Goal: Information Seeking & Learning: Learn about a topic

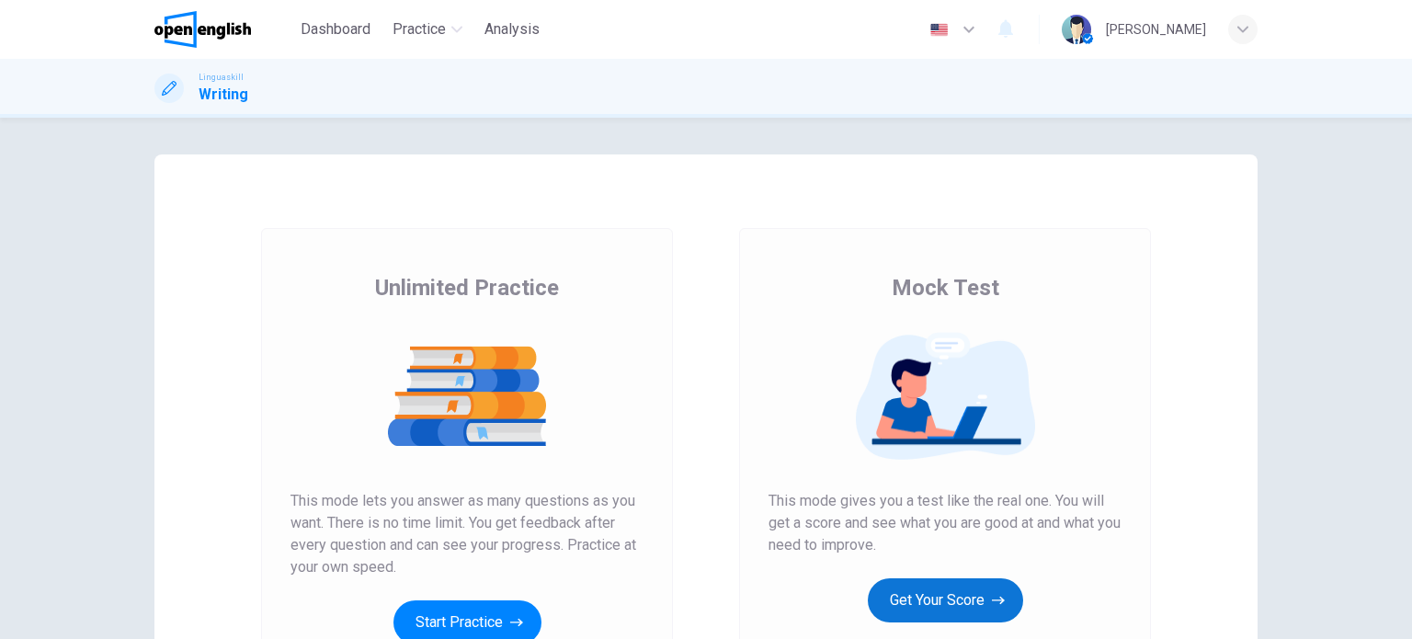
click at [958, 599] on button "Get Your Score" at bounding box center [945, 600] width 155 height 44
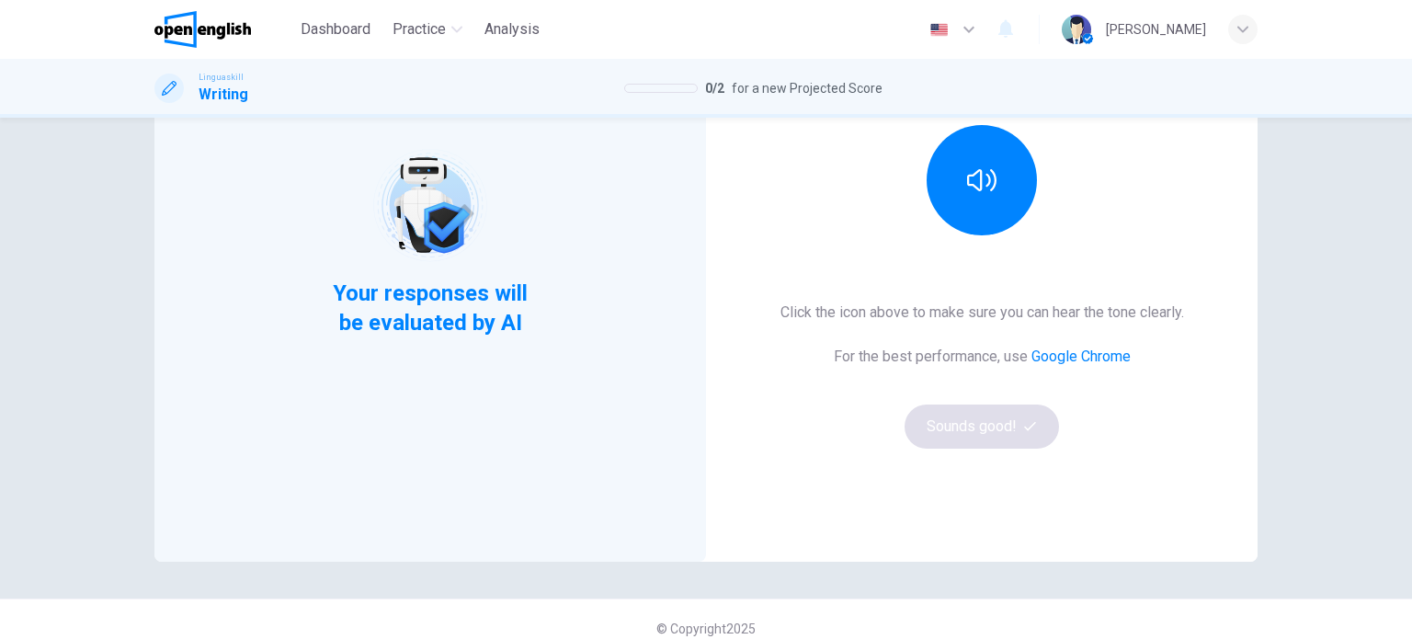
scroll to position [250, 0]
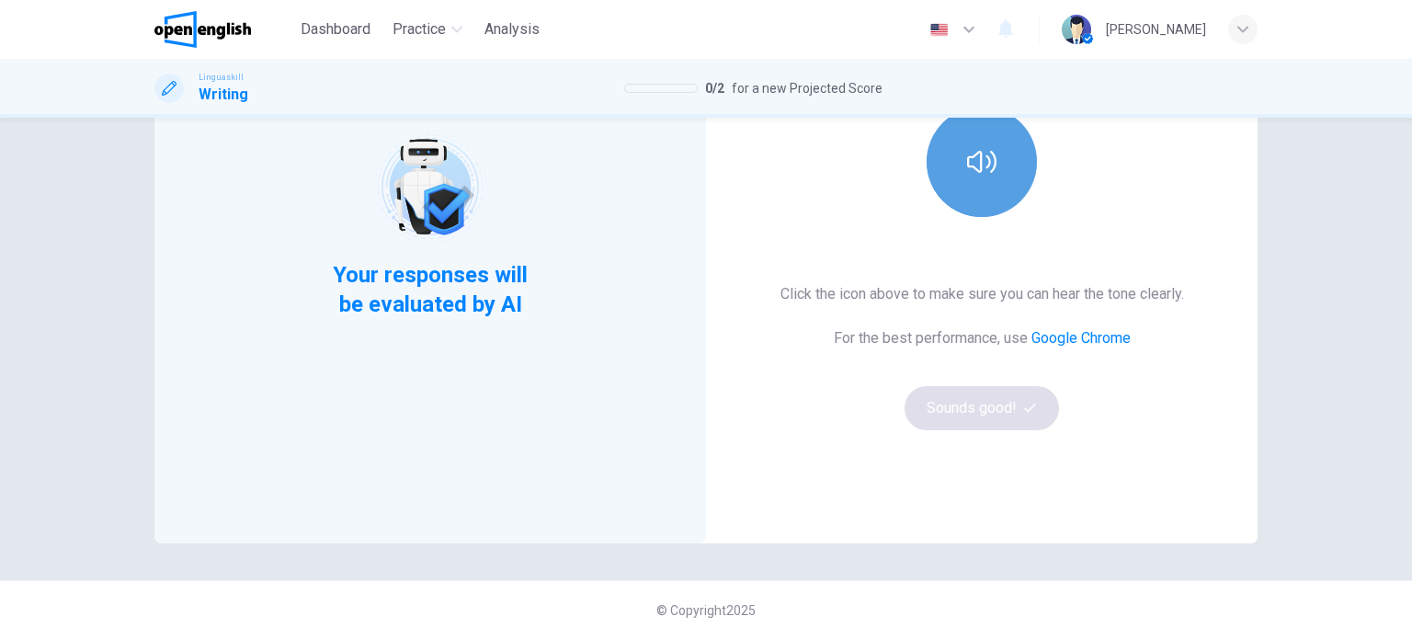
click at [1006, 178] on button "button" at bounding box center [982, 162] width 110 height 110
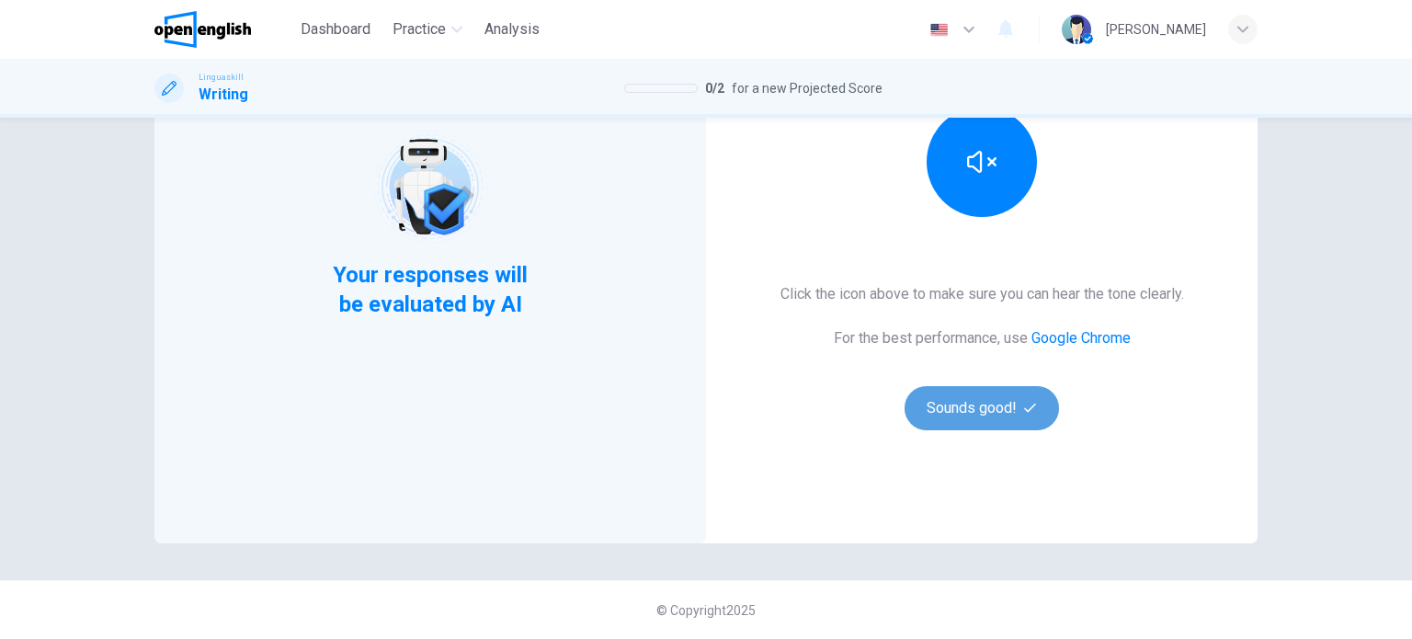
click at [1000, 404] on button "Sounds good!" at bounding box center [982, 408] width 154 height 44
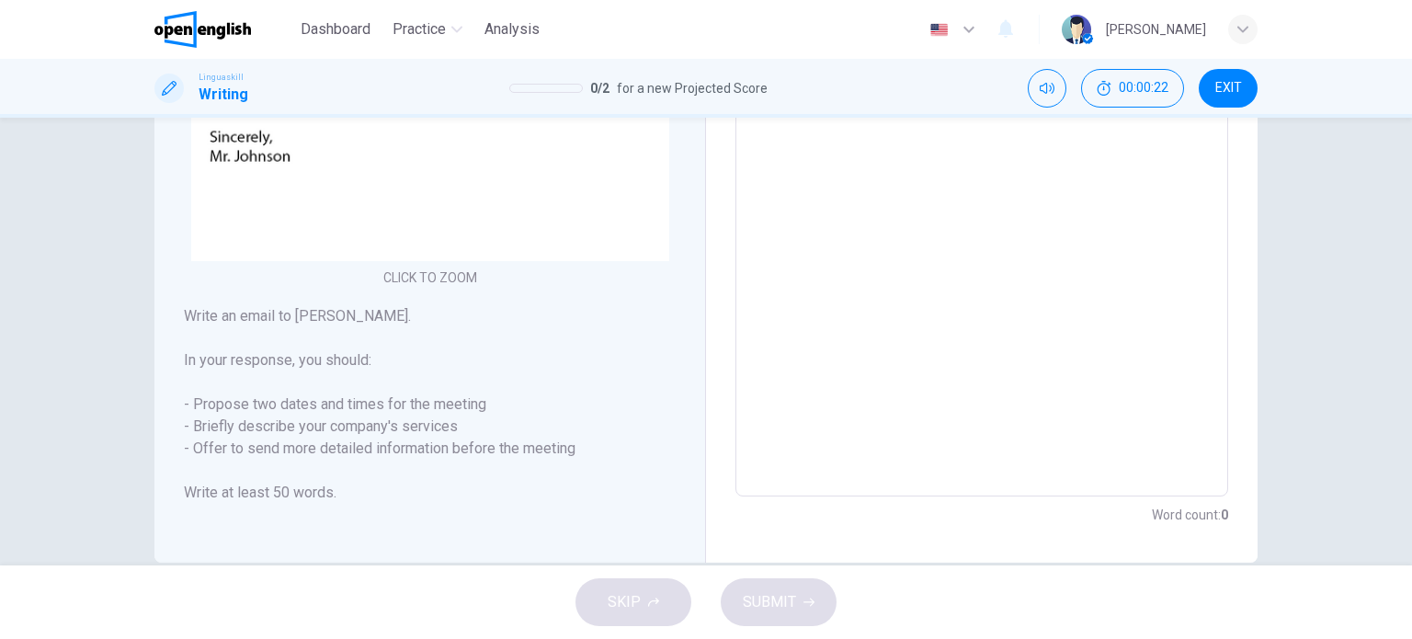
scroll to position [441, 0]
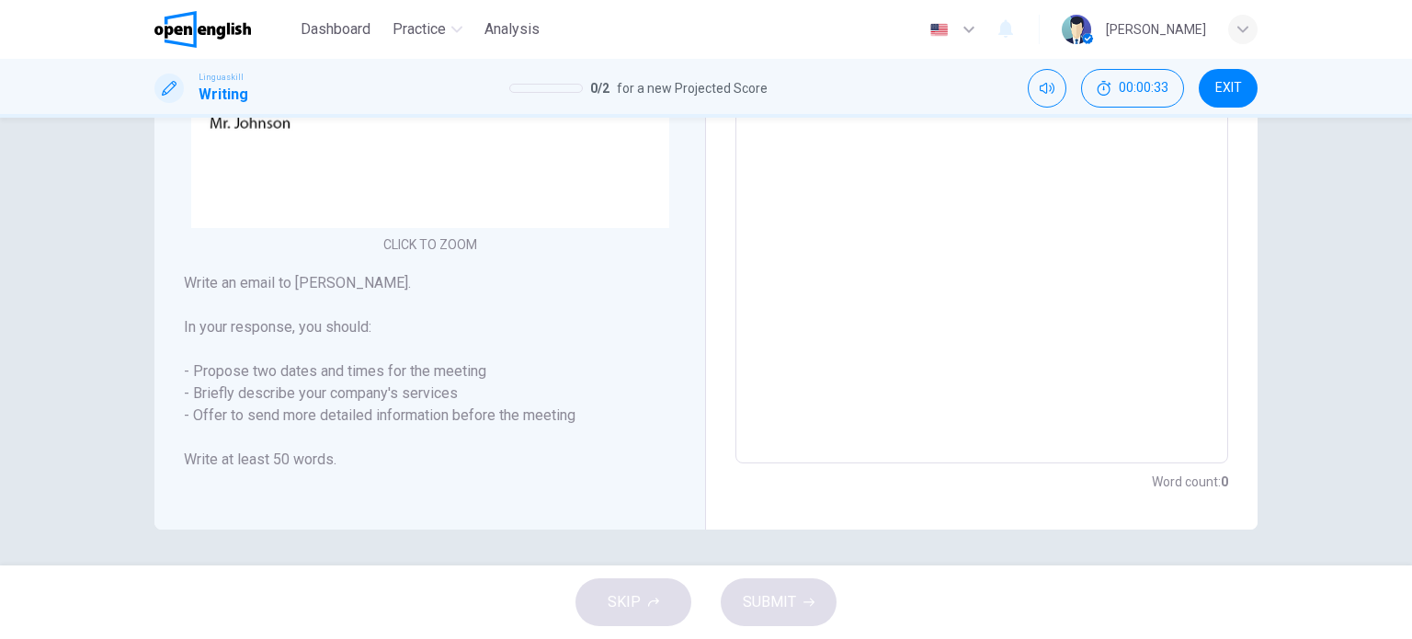
click at [1237, 91] on span "EXIT" at bounding box center [1228, 88] width 27 height 15
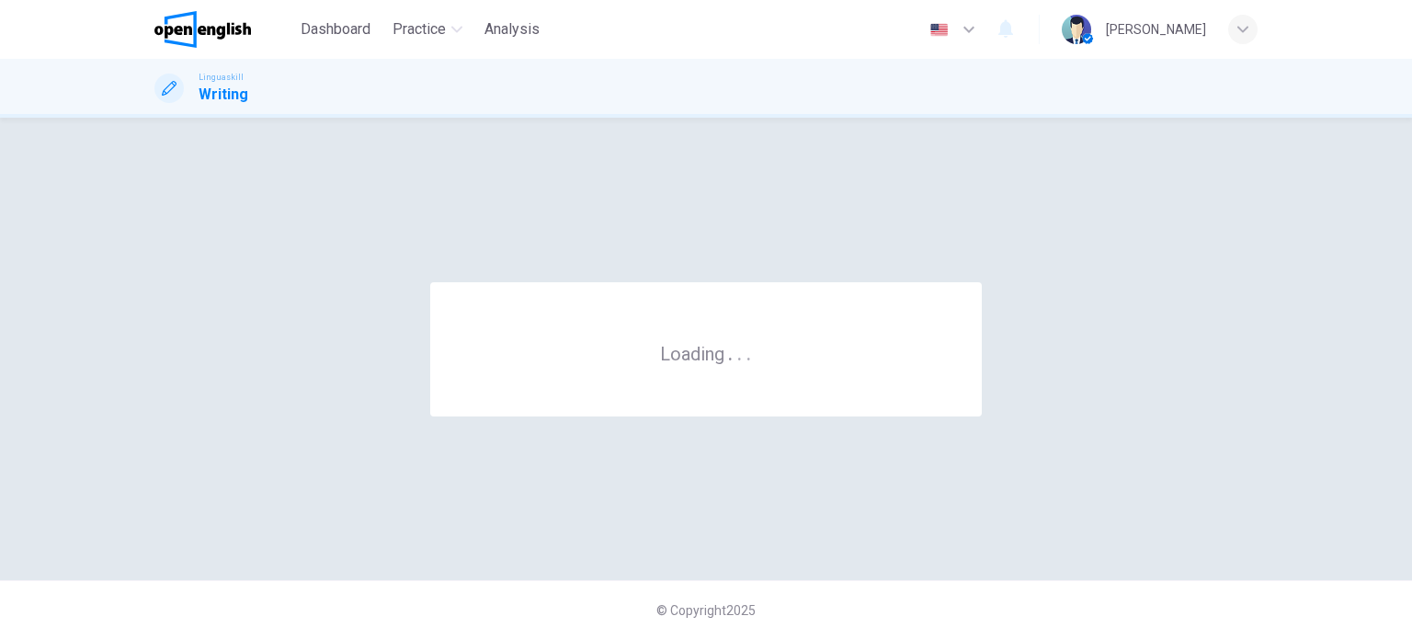
scroll to position [0, 0]
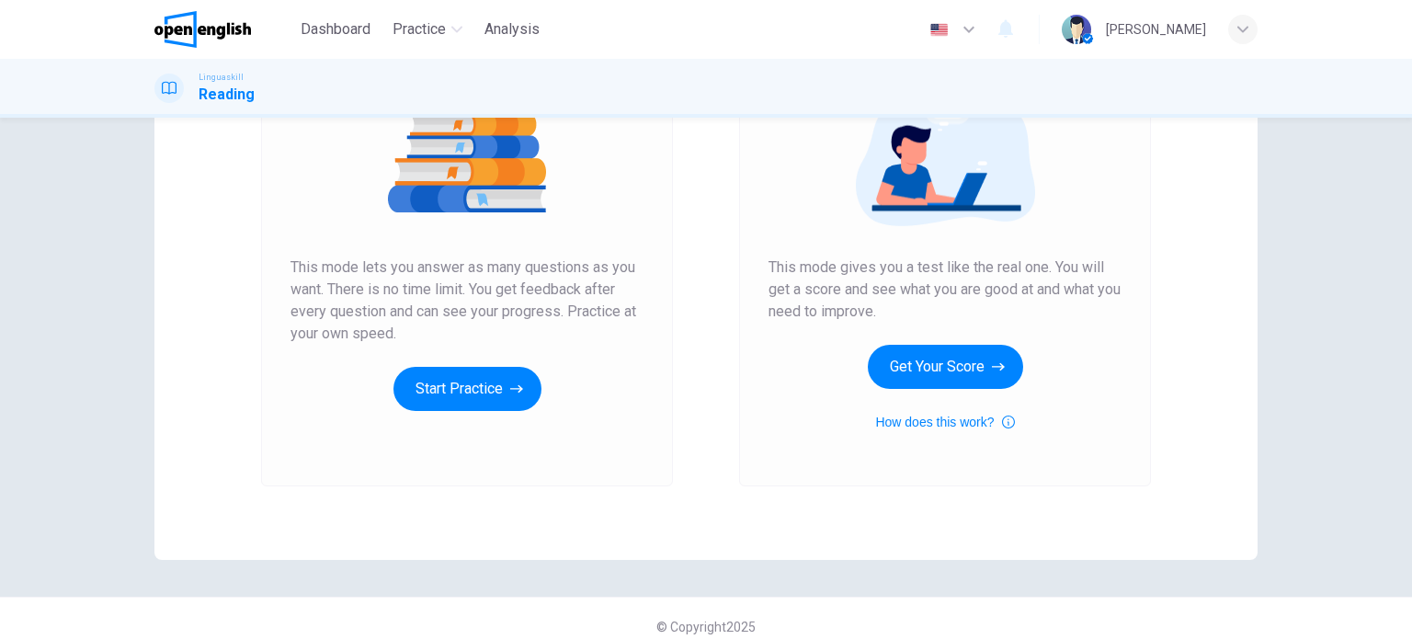
scroll to position [250, 0]
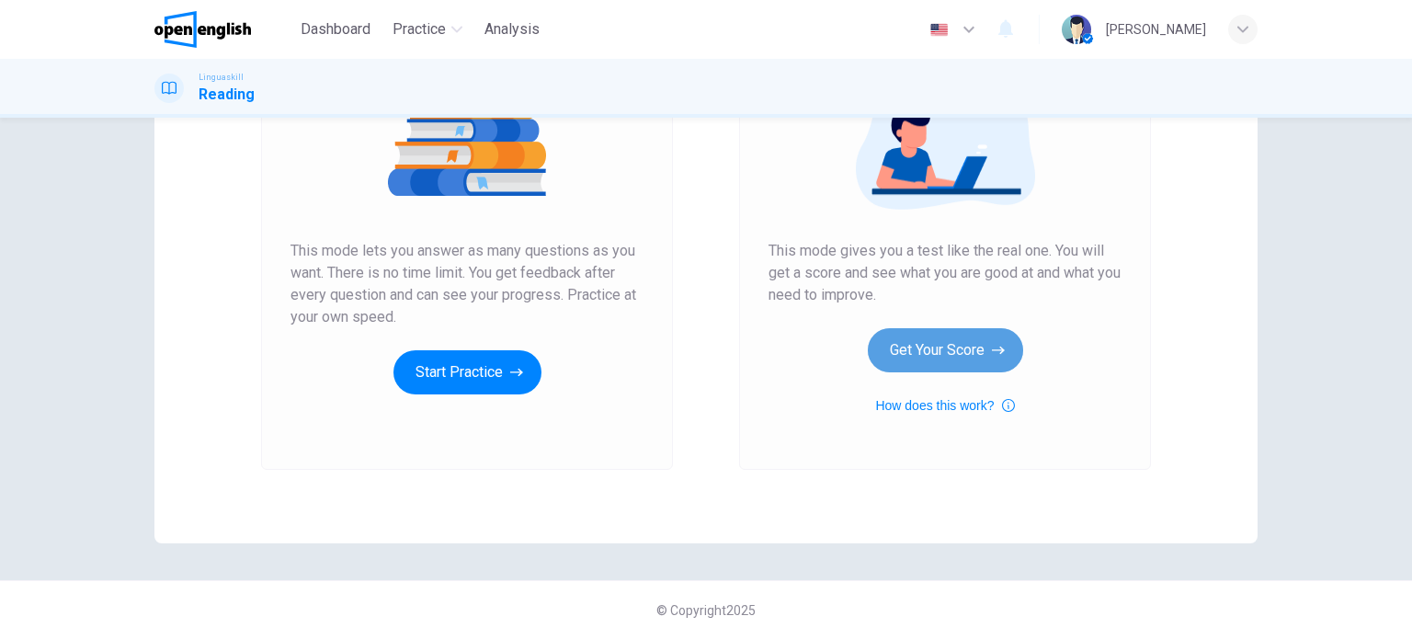
click at [1001, 333] on button "Get Your Score" at bounding box center [945, 350] width 155 height 44
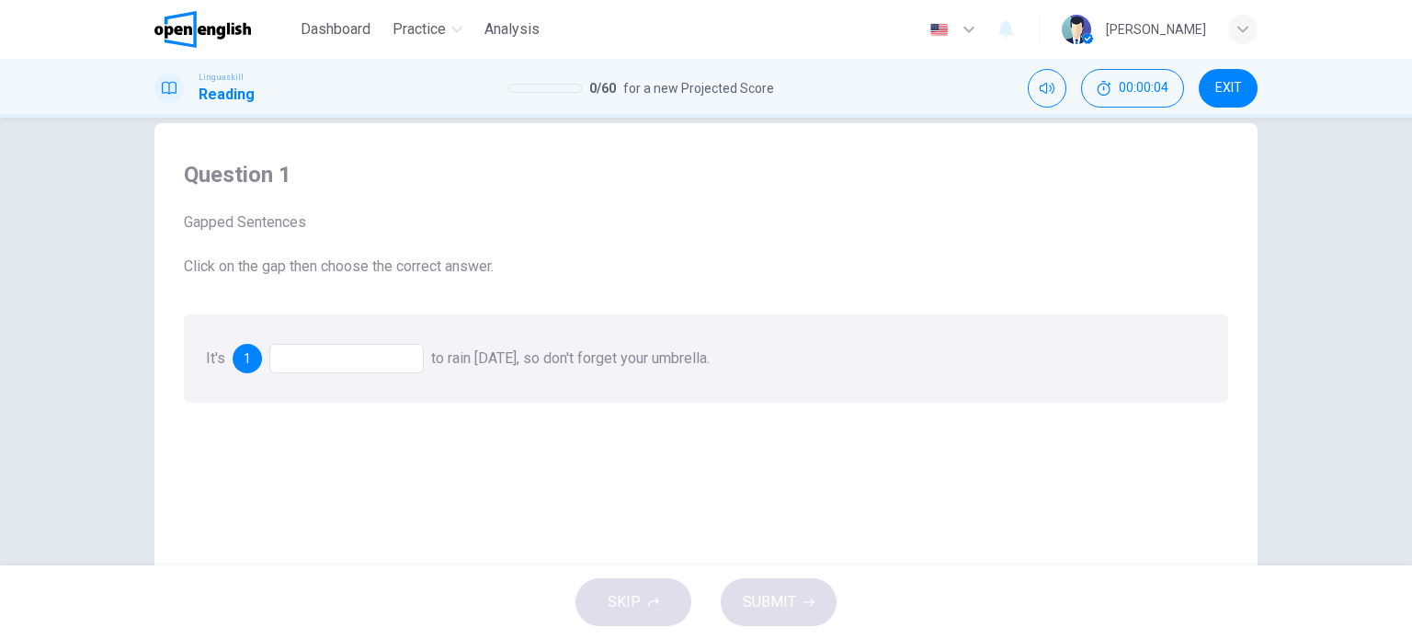
scroll to position [0, 0]
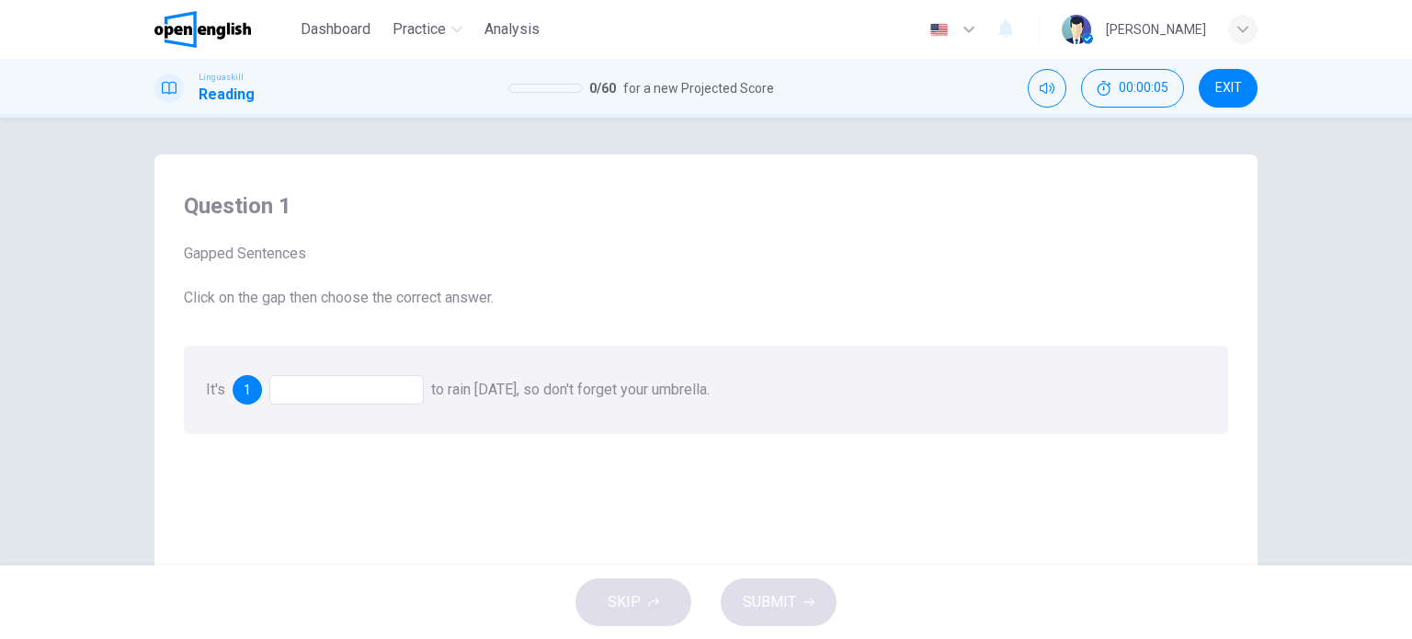
click at [245, 393] on span "1" at bounding box center [247, 389] width 7 height 13
click at [245, 404] on div "It's 1 to rain [DATE], so don't forget your umbrella." at bounding box center [706, 390] width 1044 height 88
click at [245, 396] on span "1" at bounding box center [247, 389] width 7 height 13
click at [311, 390] on div at bounding box center [346, 389] width 154 height 29
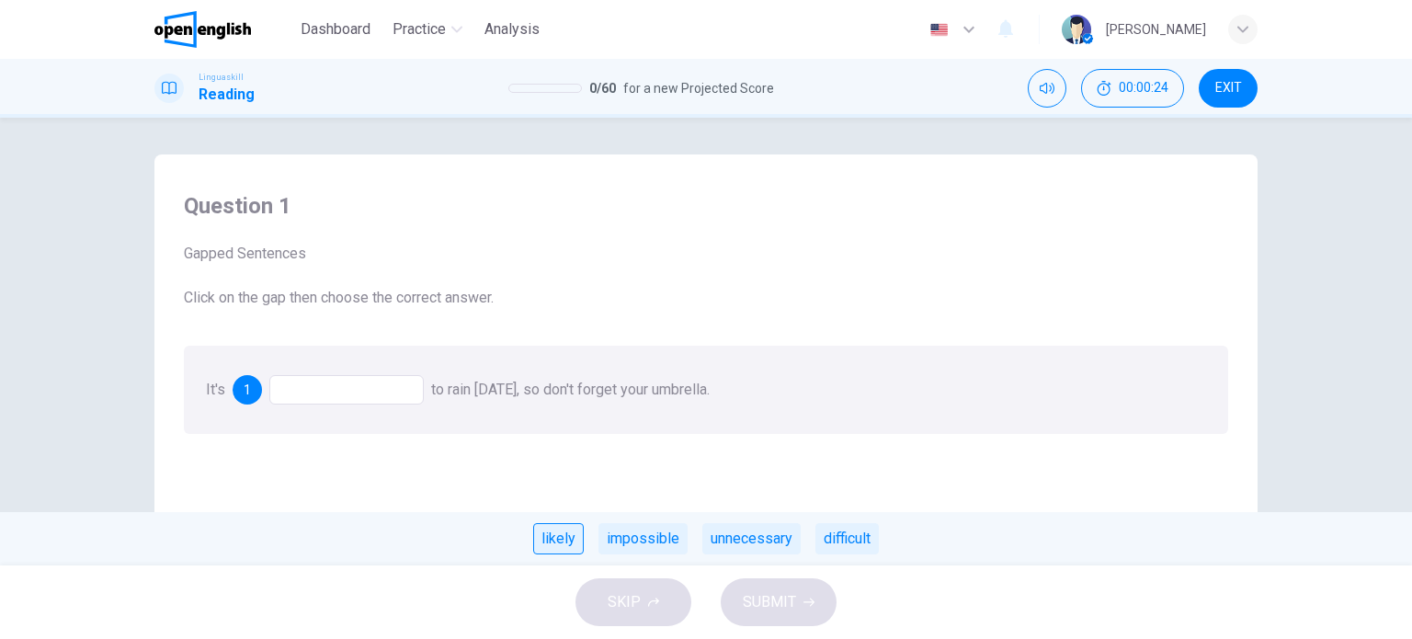
click at [558, 540] on div "likely" at bounding box center [558, 538] width 51 height 31
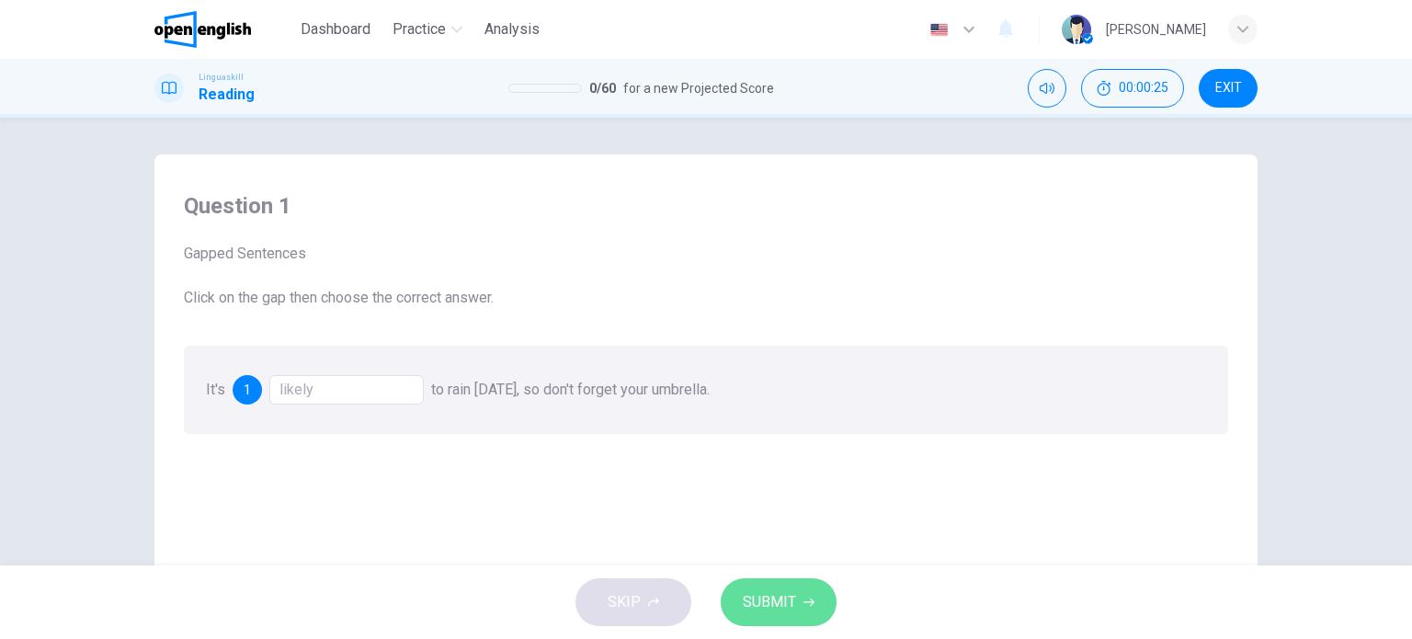
click at [779, 602] on span "SUBMIT" at bounding box center [769, 602] width 53 height 26
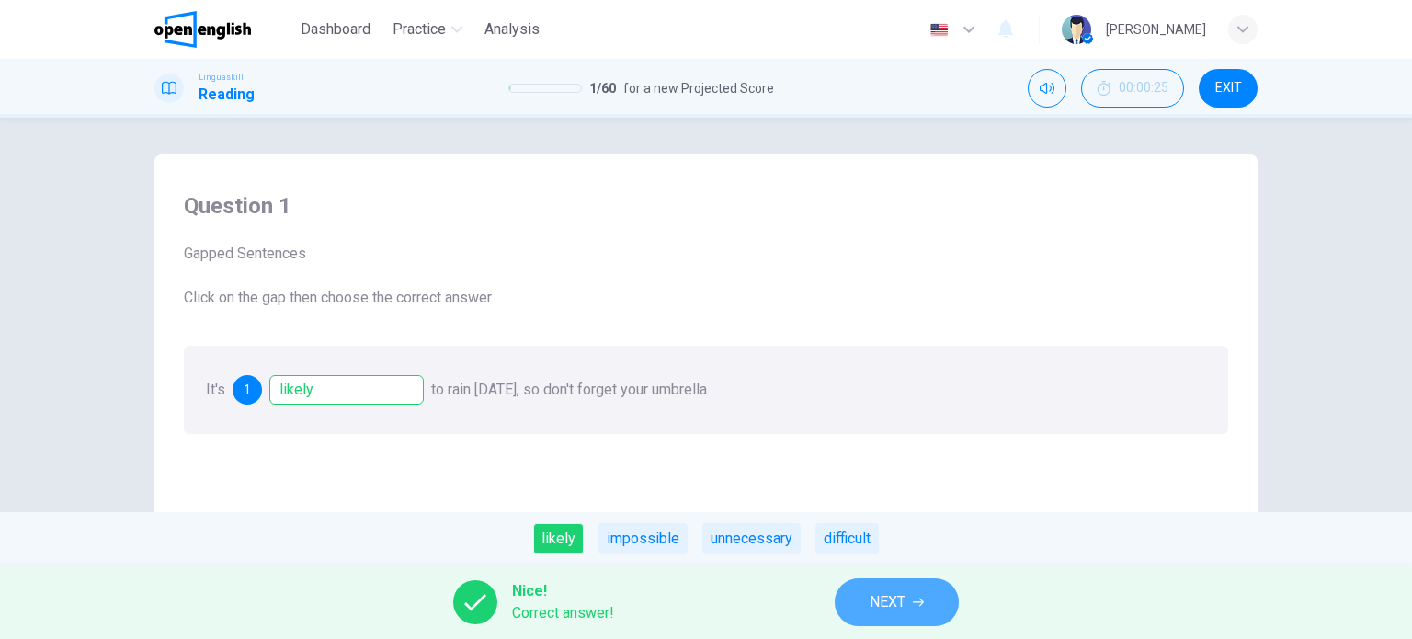
click at [921, 600] on icon "button" at bounding box center [918, 602] width 11 height 11
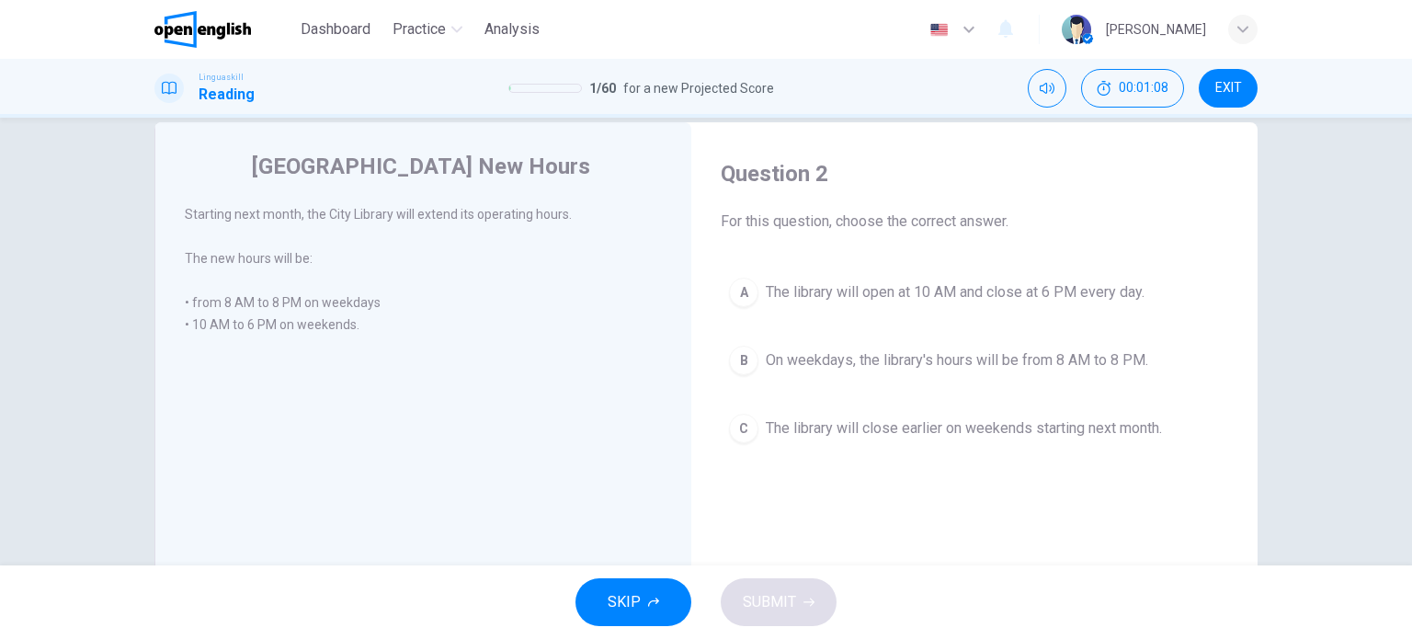
scroll to position [15, 0]
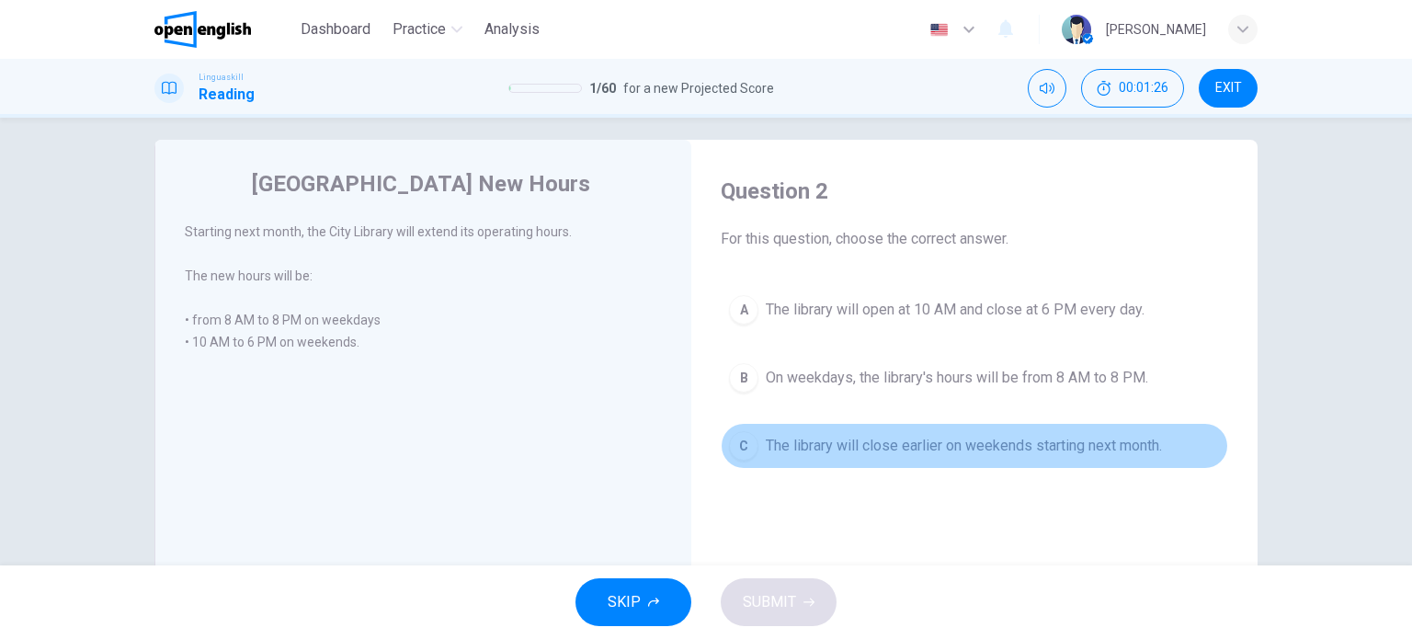
click at [732, 448] on div "C" at bounding box center [743, 445] width 29 height 29
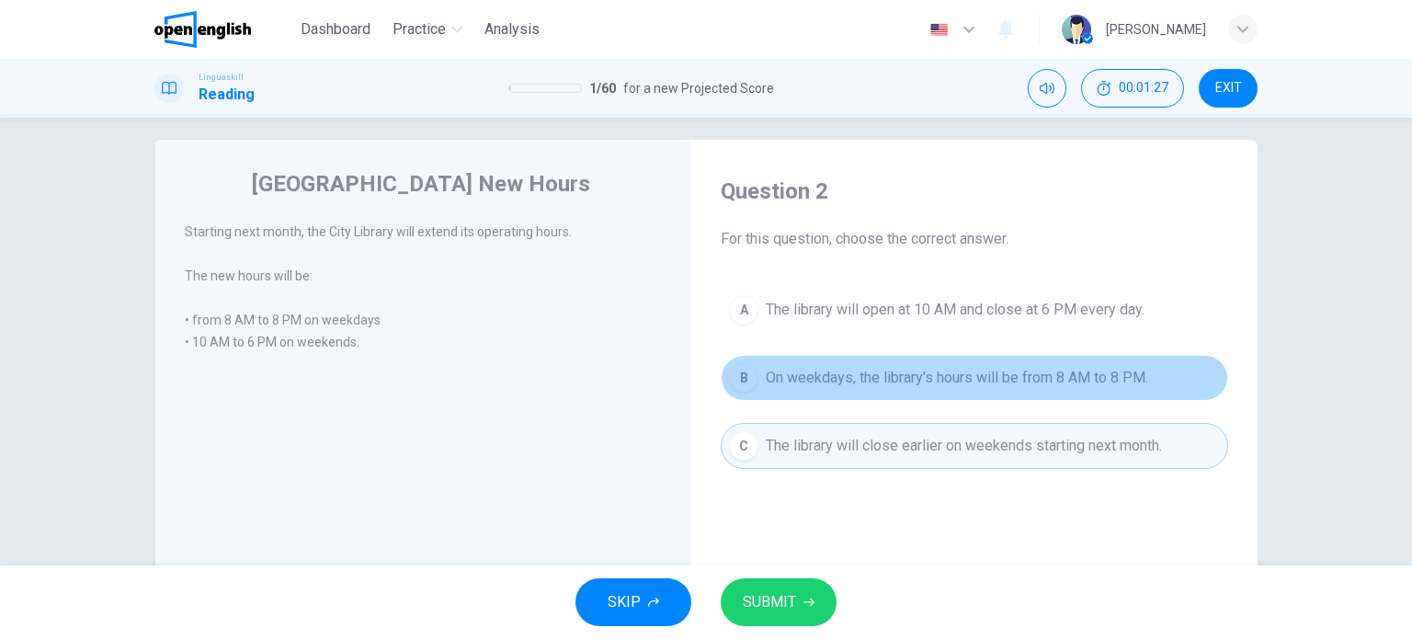
click at [743, 367] on div "B" at bounding box center [743, 377] width 29 height 29
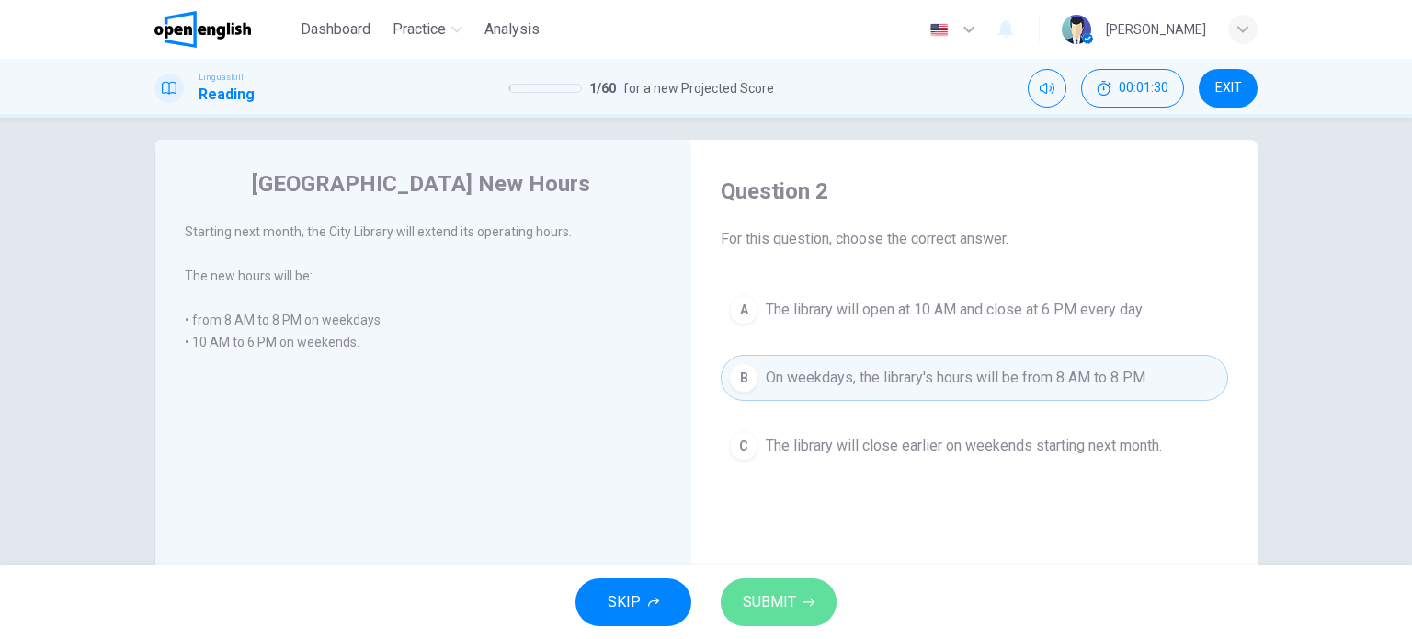
click at [783, 608] on span "SUBMIT" at bounding box center [769, 602] width 53 height 26
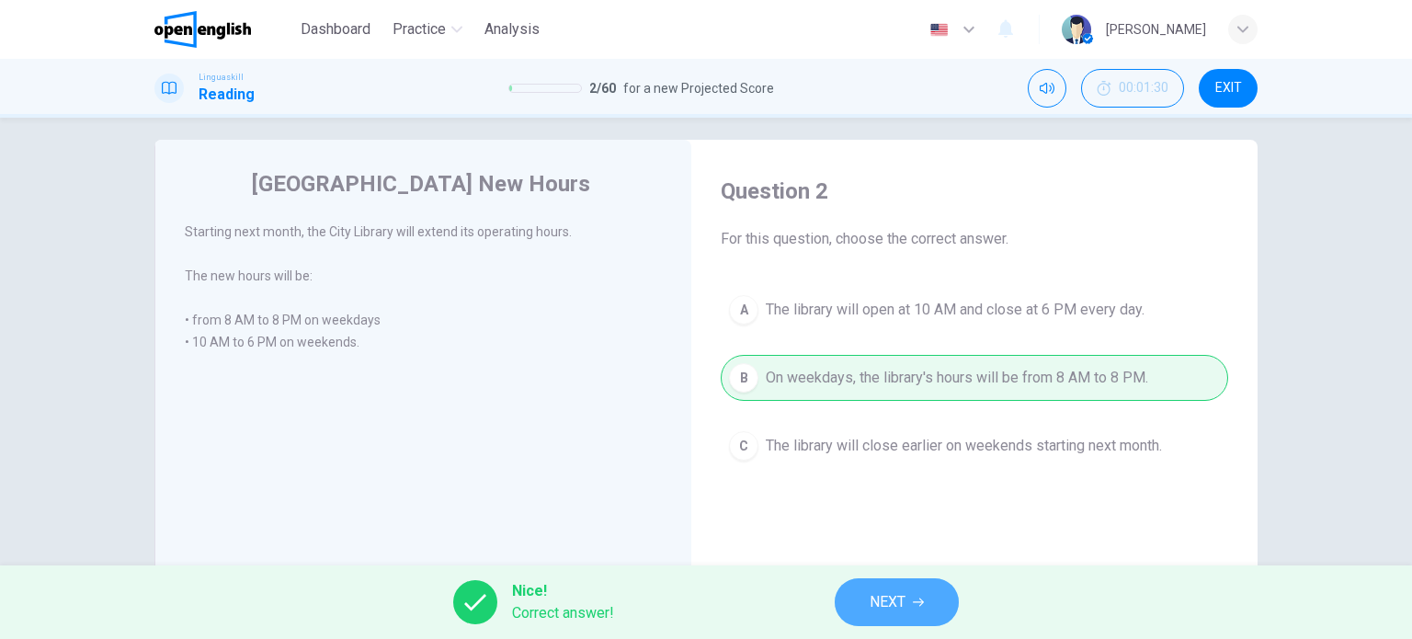
click at [925, 597] on button "NEXT" at bounding box center [897, 602] width 124 height 48
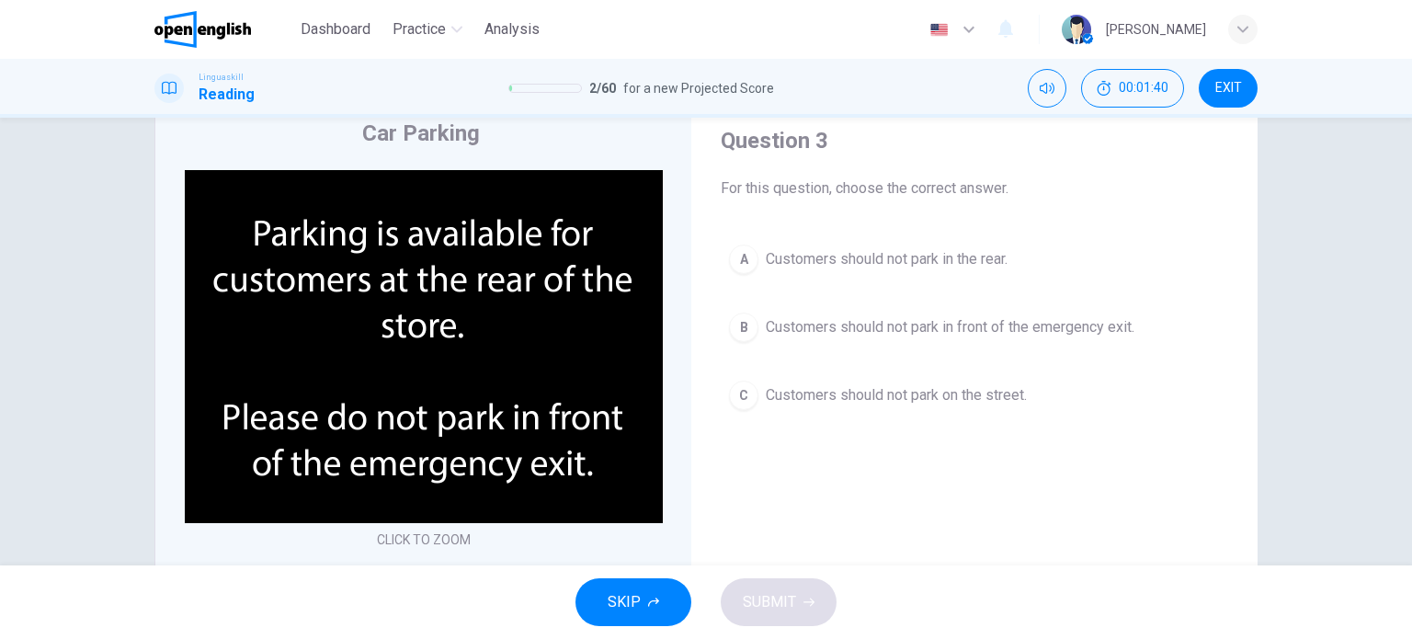
scroll to position [64, 0]
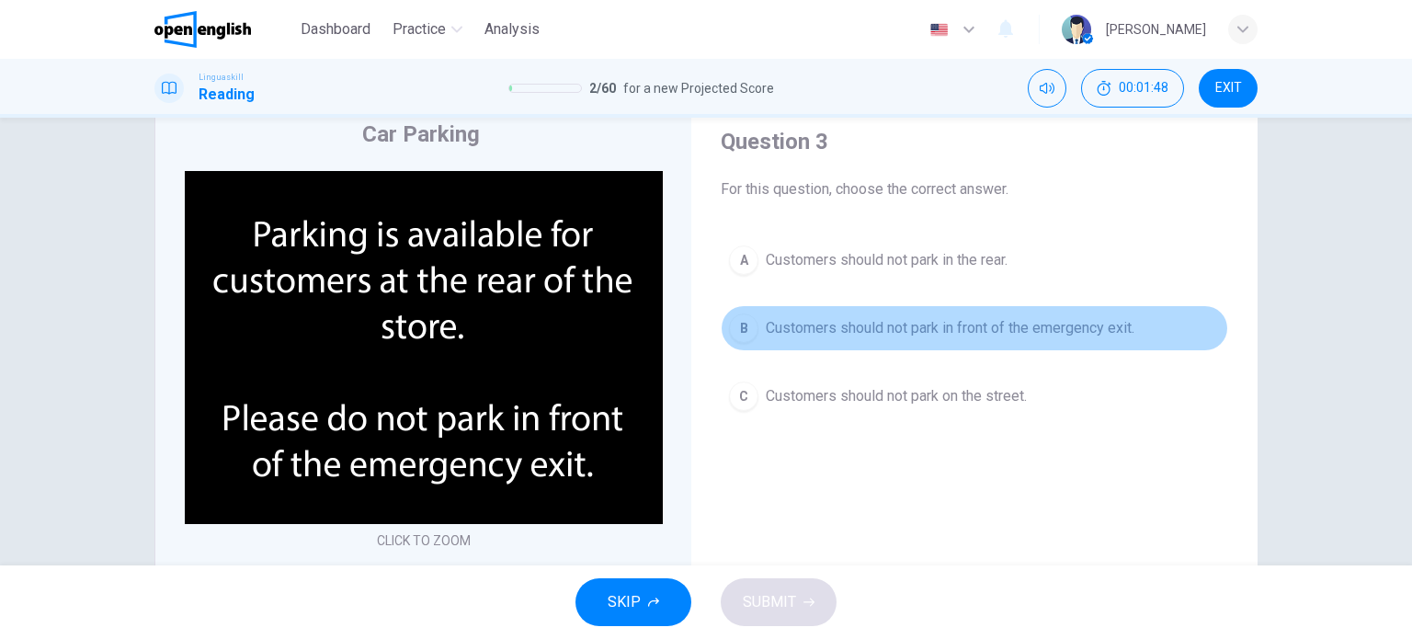
click at [729, 322] on div "B" at bounding box center [743, 327] width 29 height 29
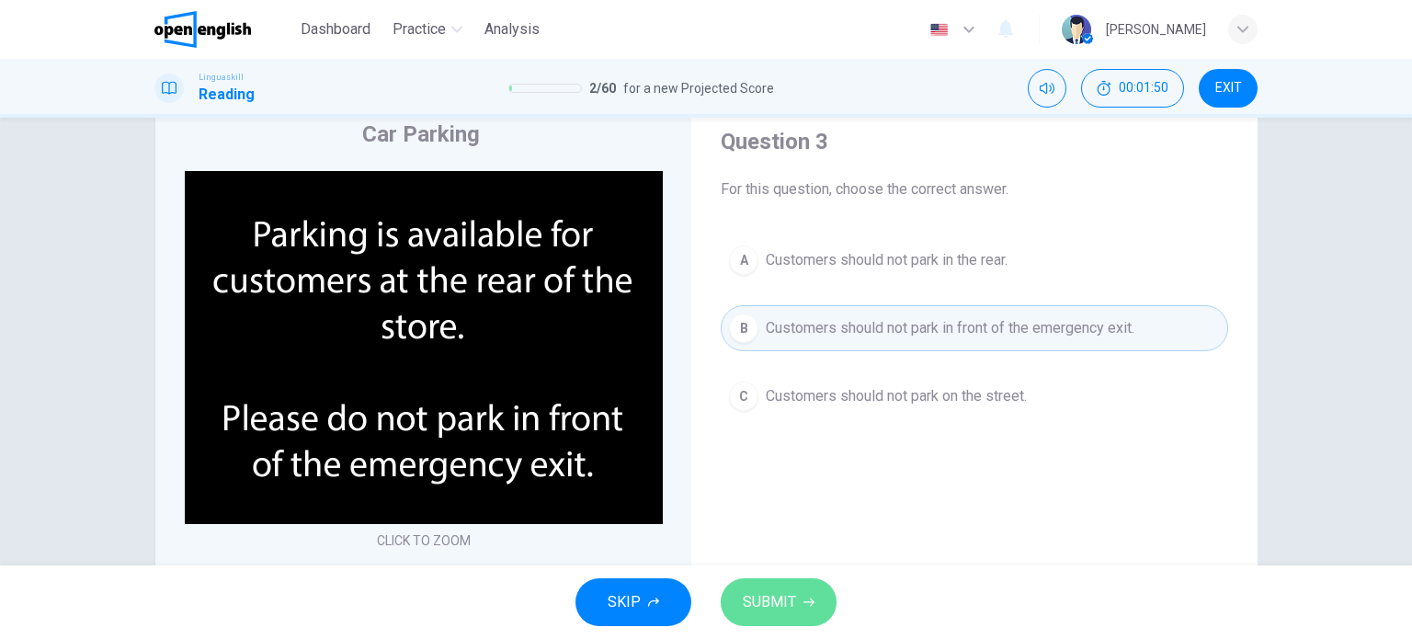
click at [763, 590] on span "SUBMIT" at bounding box center [769, 602] width 53 height 26
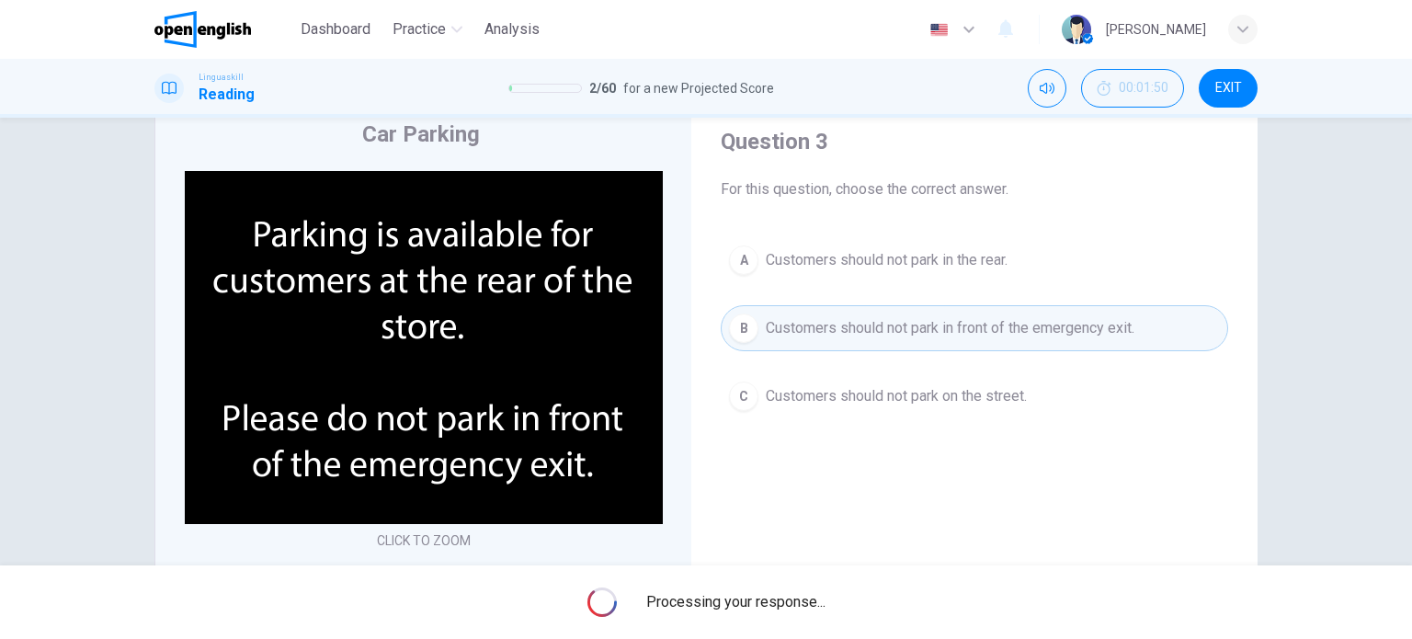
click at [763, 590] on div "Processing your response..." at bounding box center [706, 602] width 1412 height 74
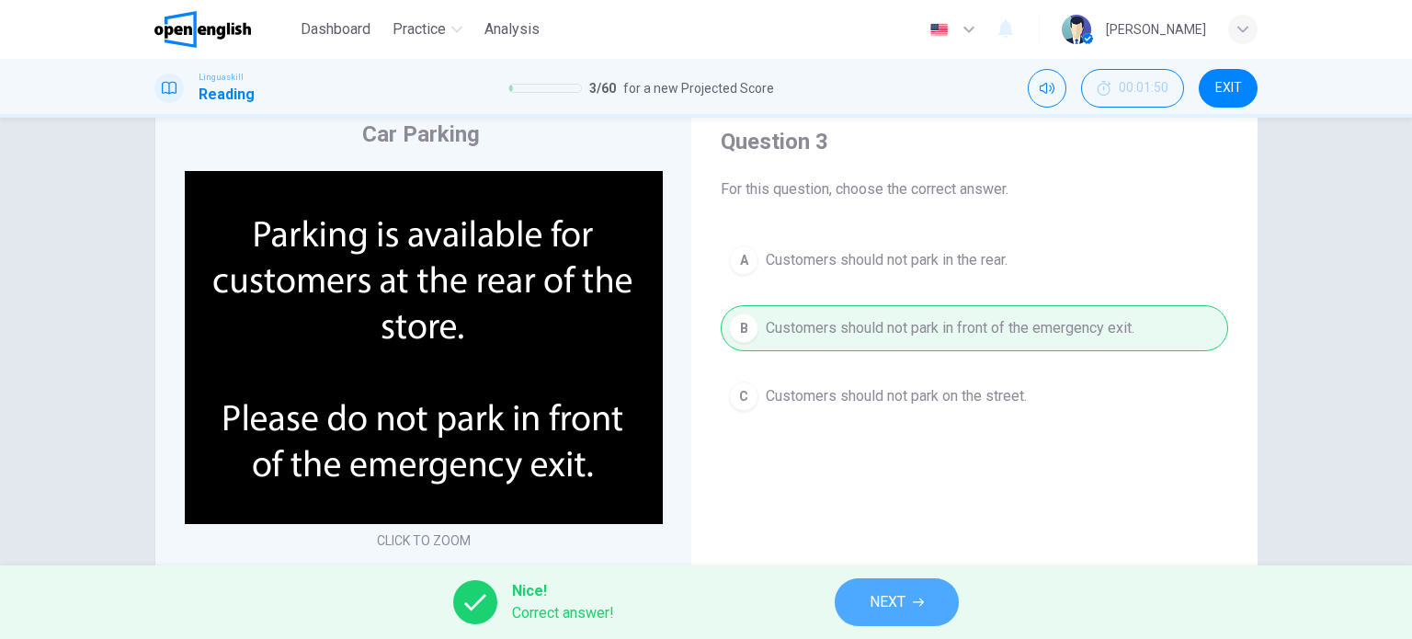
click at [885, 597] on span "NEXT" at bounding box center [888, 602] width 36 height 26
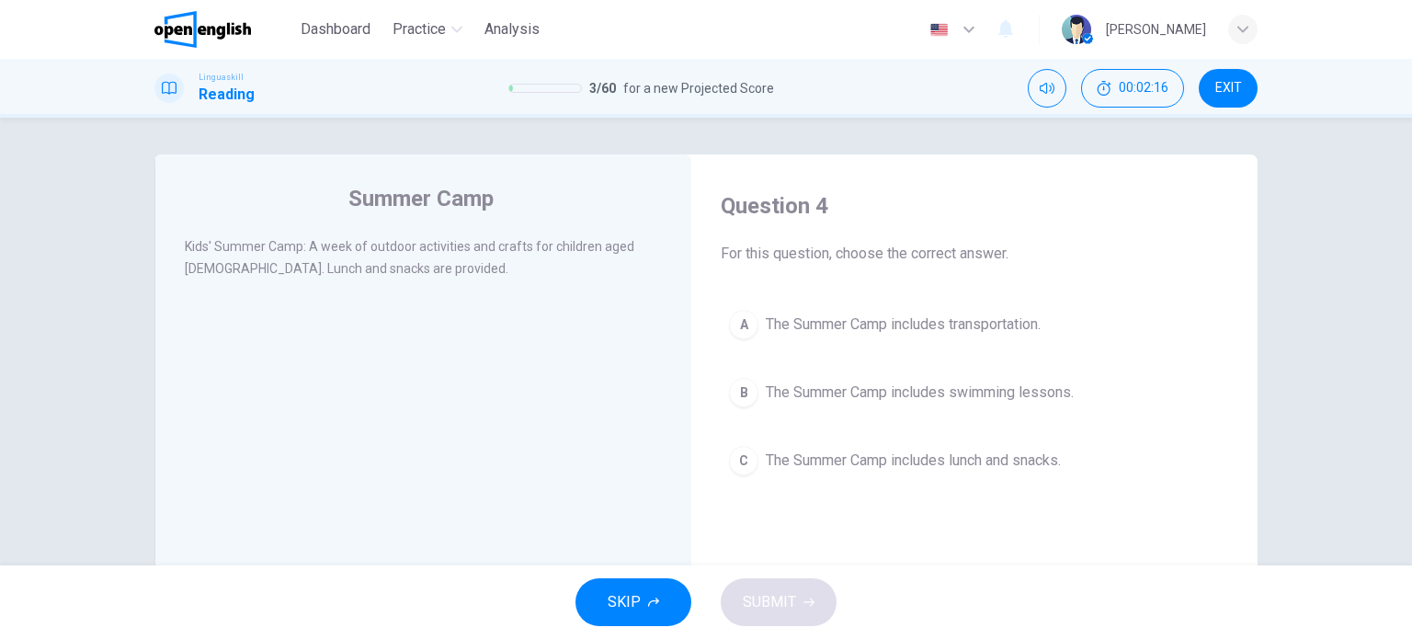
click at [732, 460] on div "C" at bounding box center [743, 460] width 29 height 29
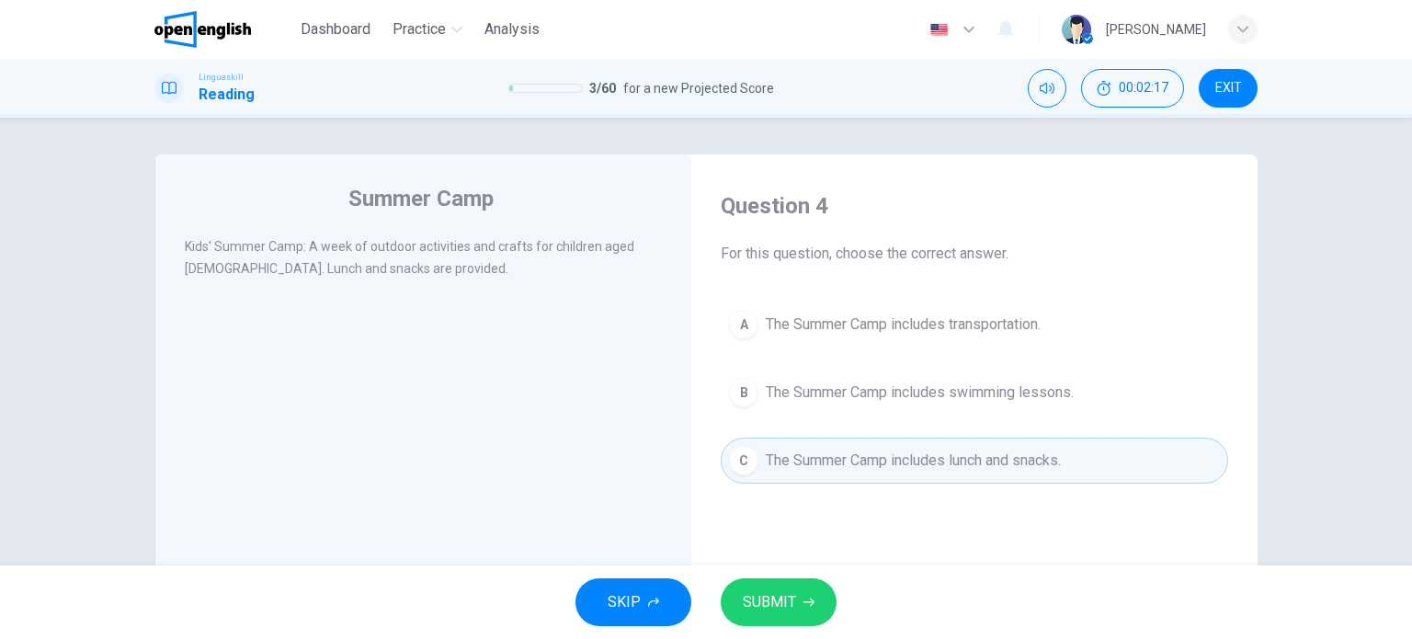
click at [792, 603] on span "SUBMIT" at bounding box center [769, 602] width 53 height 26
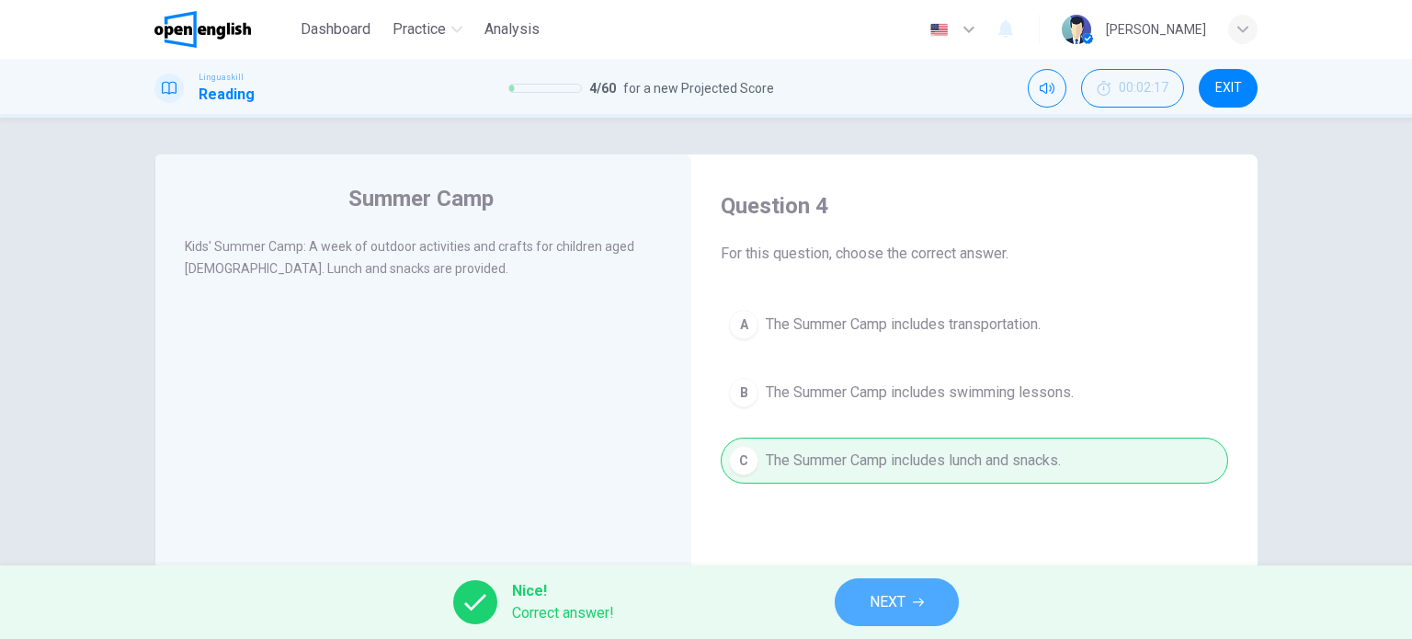
click at [933, 603] on button "NEXT" at bounding box center [897, 602] width 124 height 48
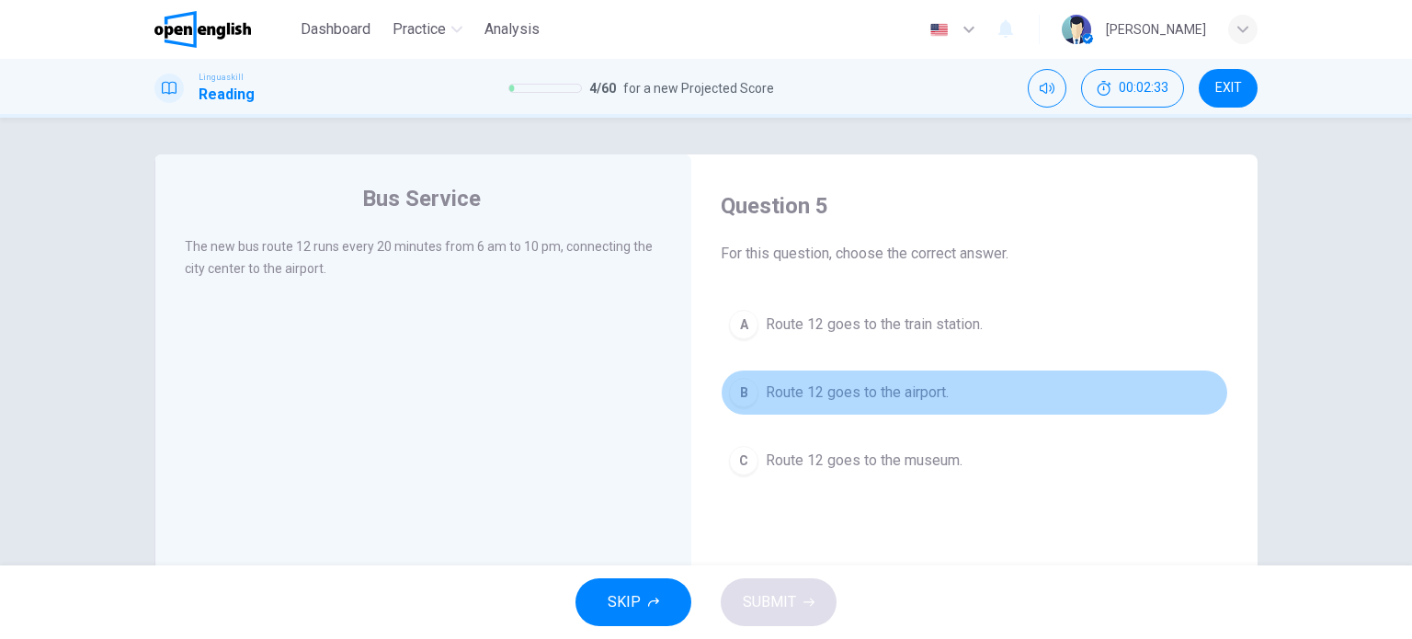
click at [739, 374] on button "B Route 12 goes to the airport." at bounding box center [974, 393] width 507 height 46
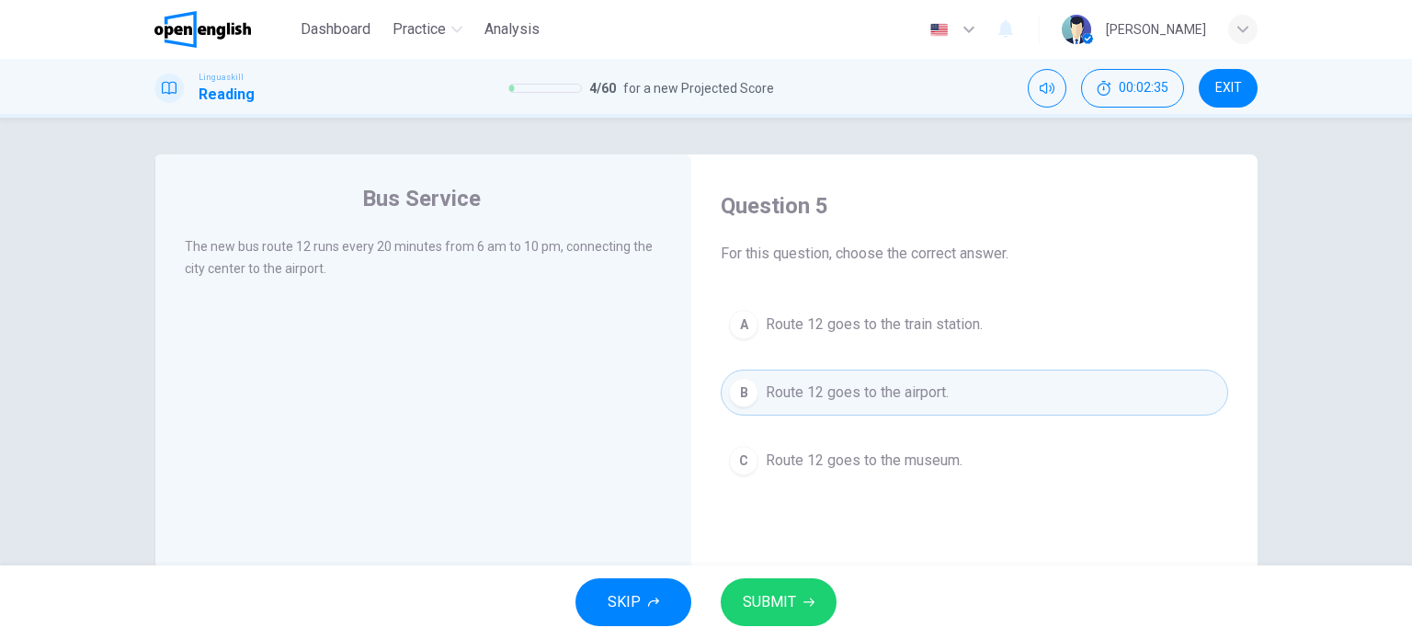
click at [808, 598] on icon "button" at bounding box center [808, 602] width 11 height 11
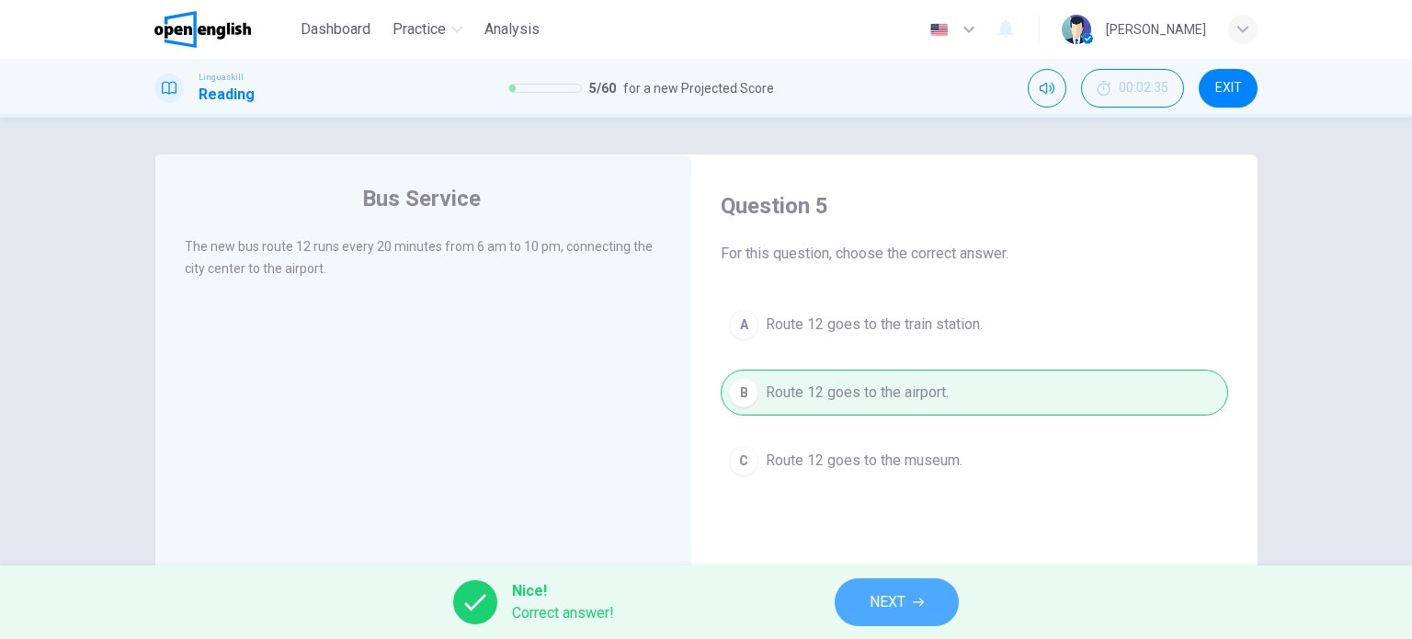
click at [849, 606] on button "NEXT" at bounding box center [897, 602] width 124 height 48
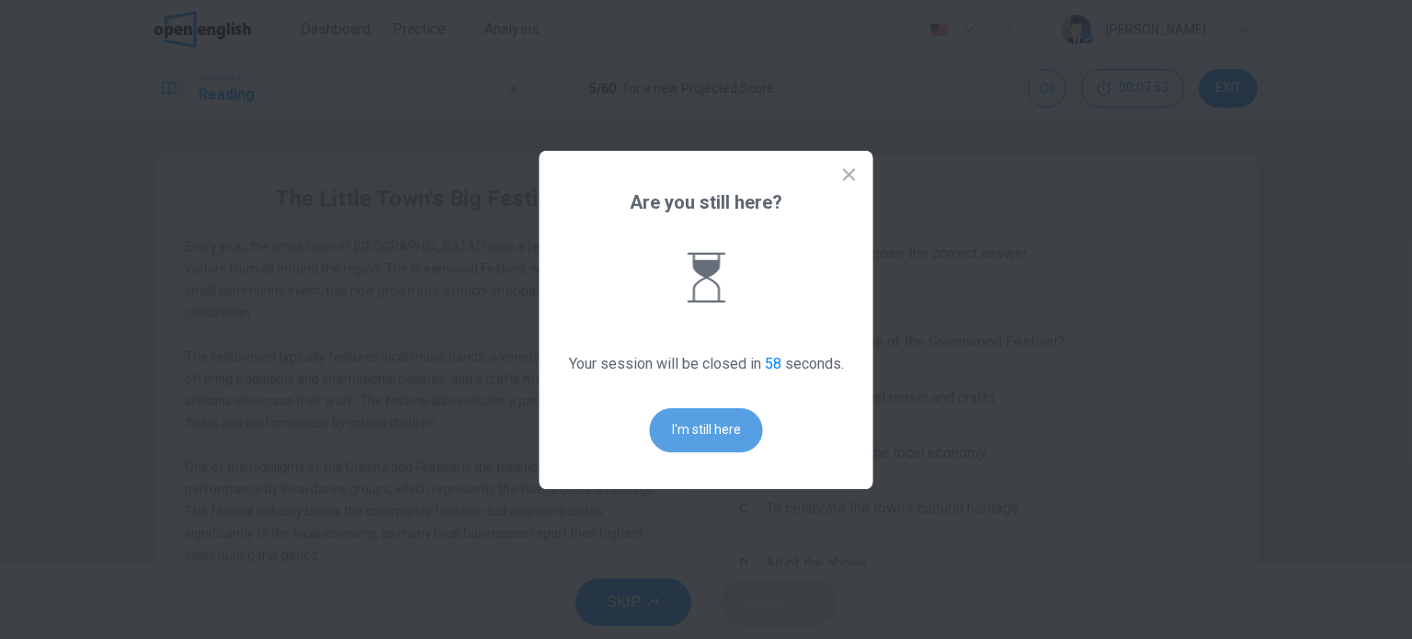
click at [711, 437] on button "I'm still here" at bounding box center [706, 430] width 113 height 44
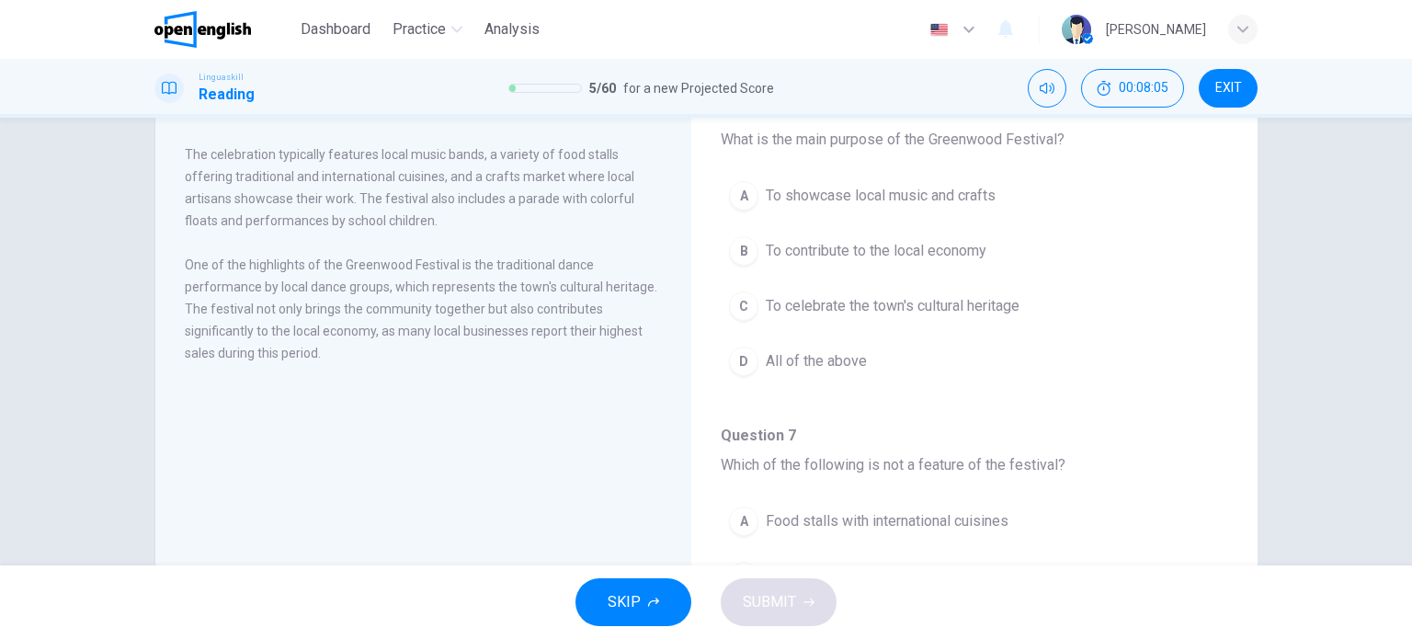
scroll to position [202, 0]
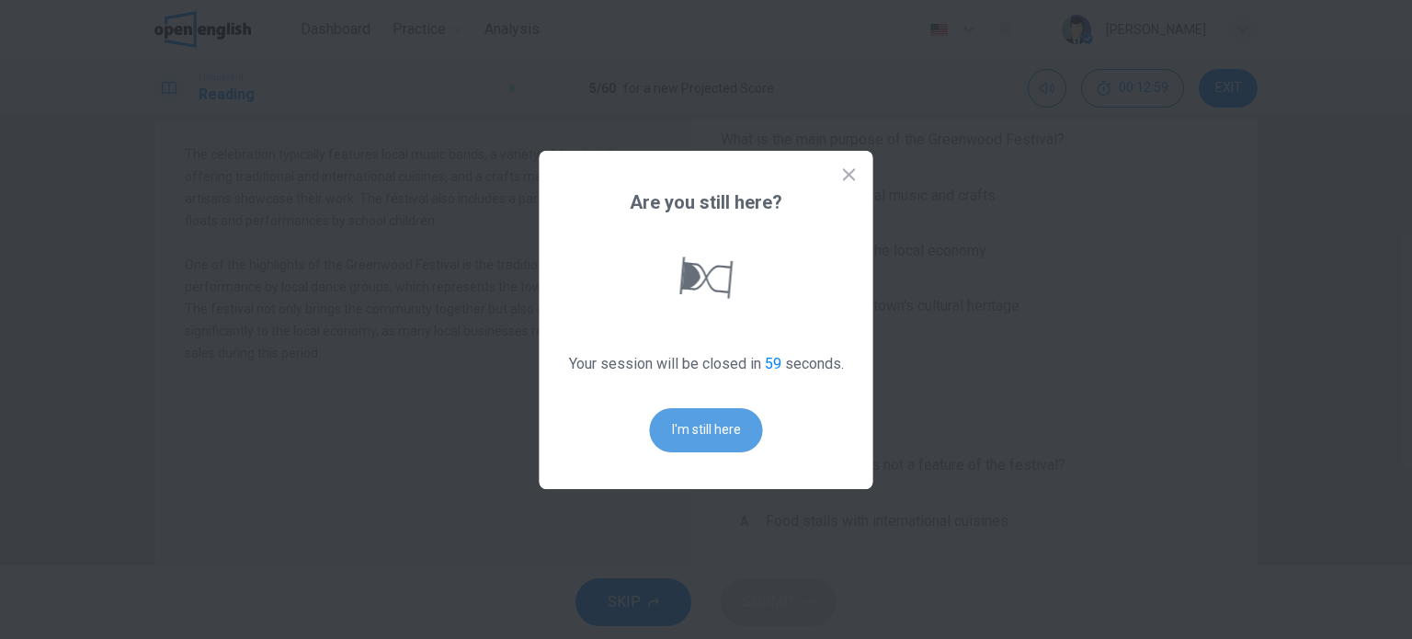
click at [709, 421] on button "I'm still here" at bounding box center [706, 430] width 113 height 44
click at [705, 418] on button "I'm still here" at bounding box center [706, 430] width 113 height 44
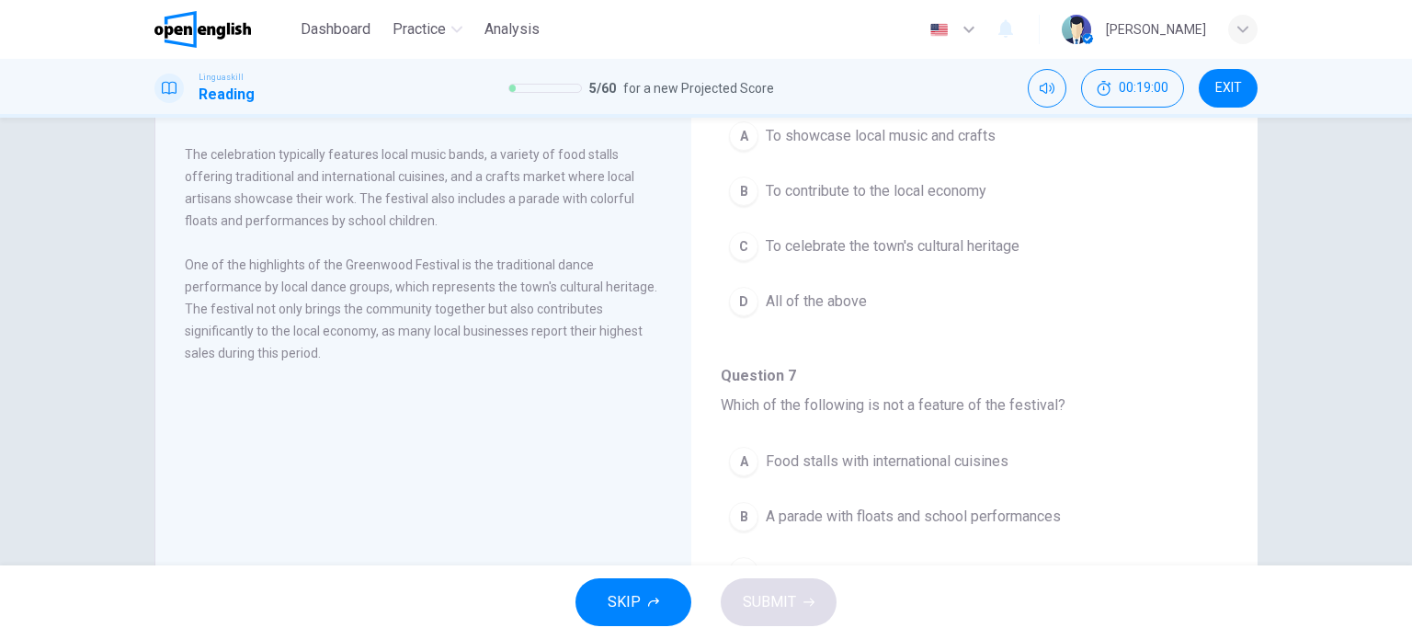
scroll to position [92, 0]
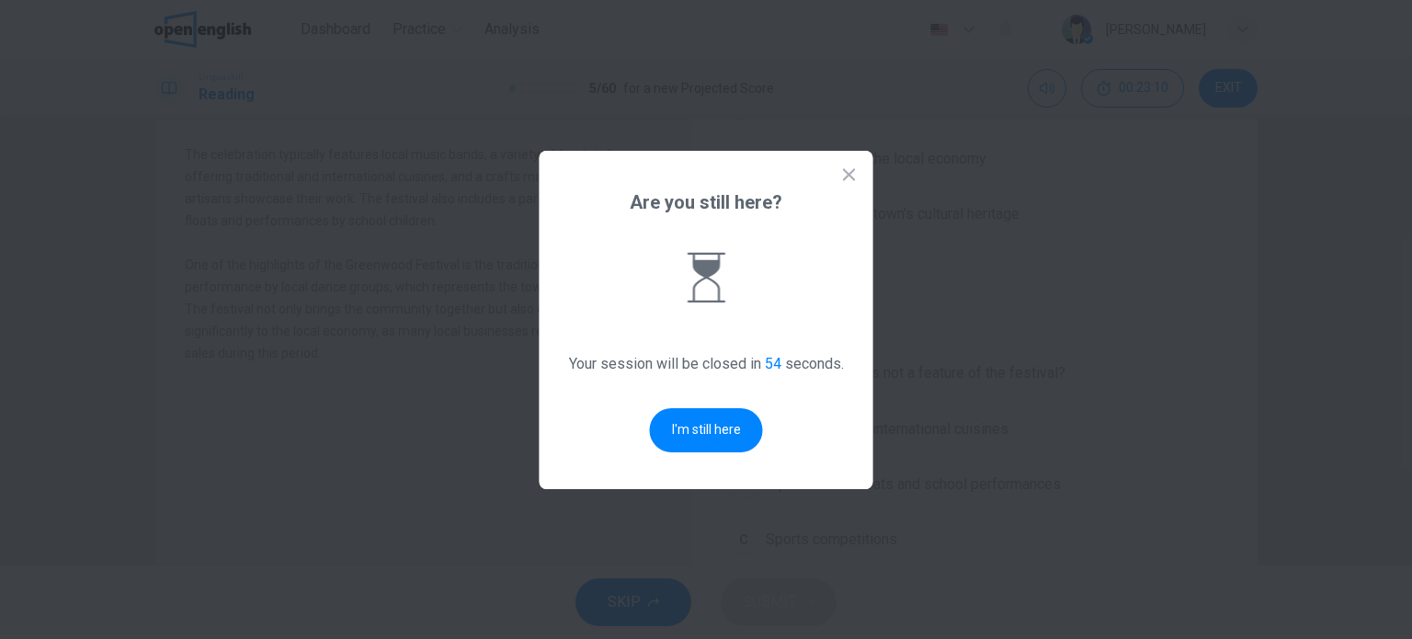
click at [855, 176] on icon at bounding box center [849, 174] width 18 height 18
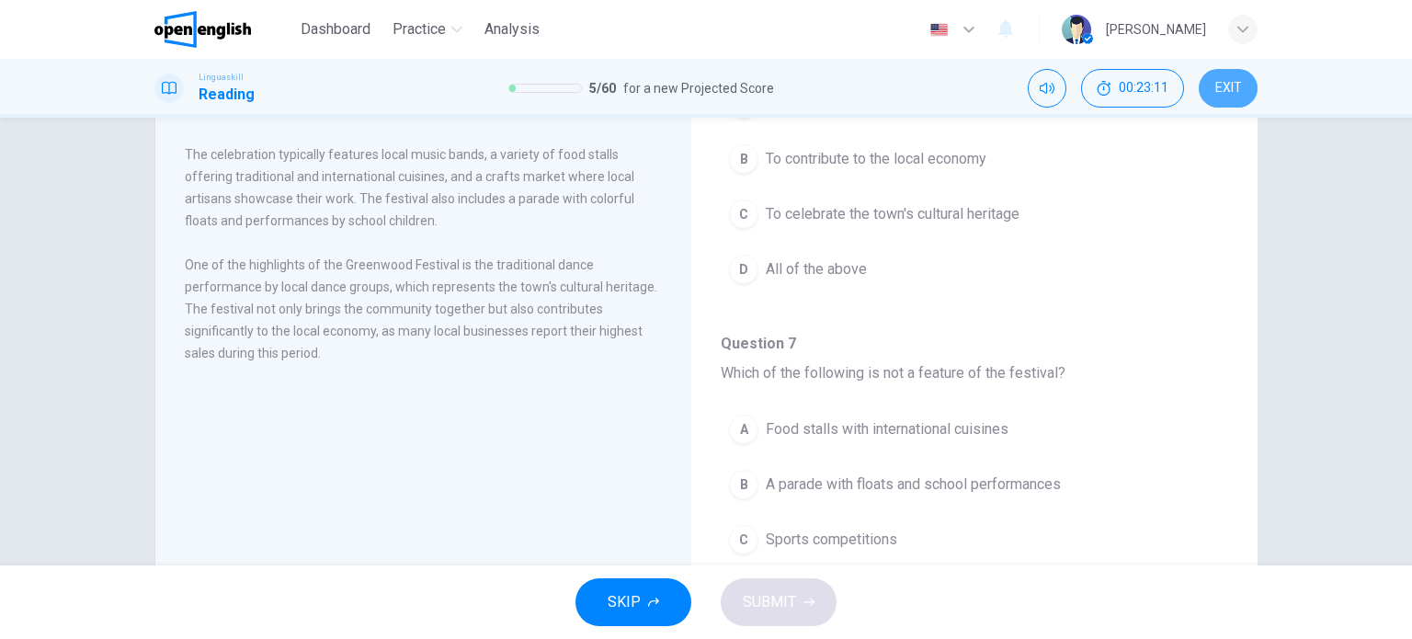
click at [1222, 99] on button "EXIT" at bounding box center [1228, 88] width 59 height 39
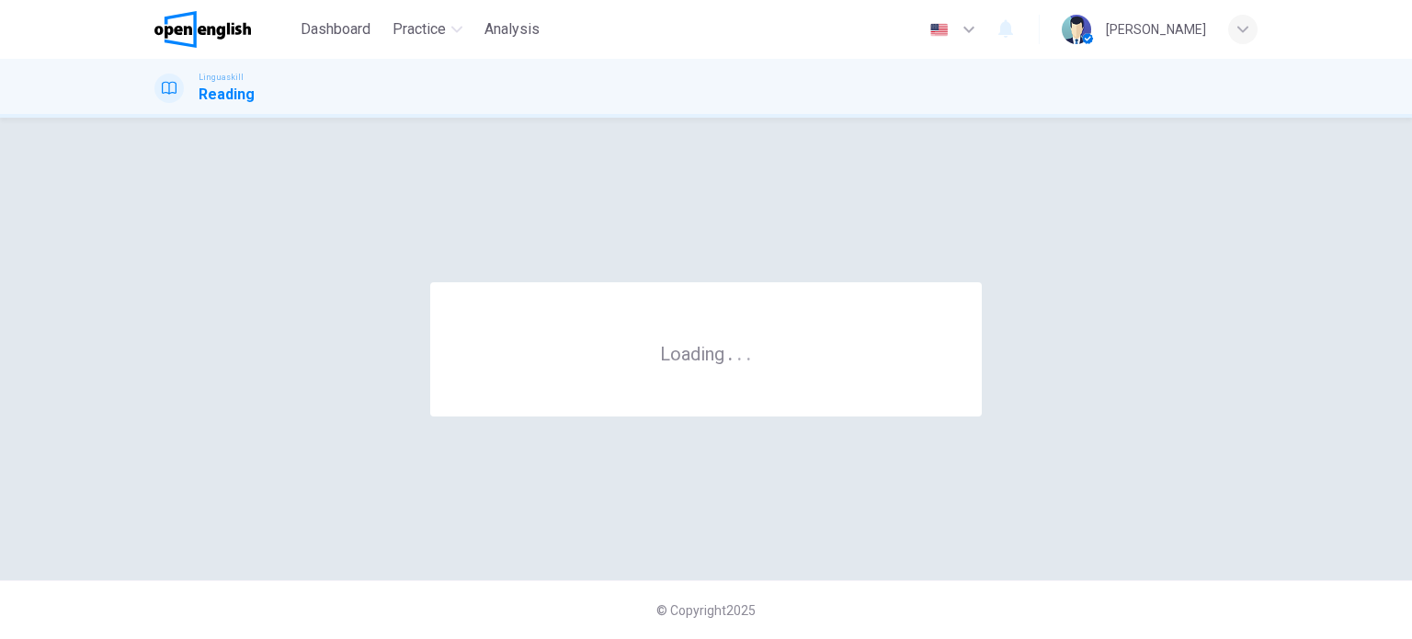
scroll to position [0, 0]
